Goal: Task Accomplishment & Management: Use online tool/utility

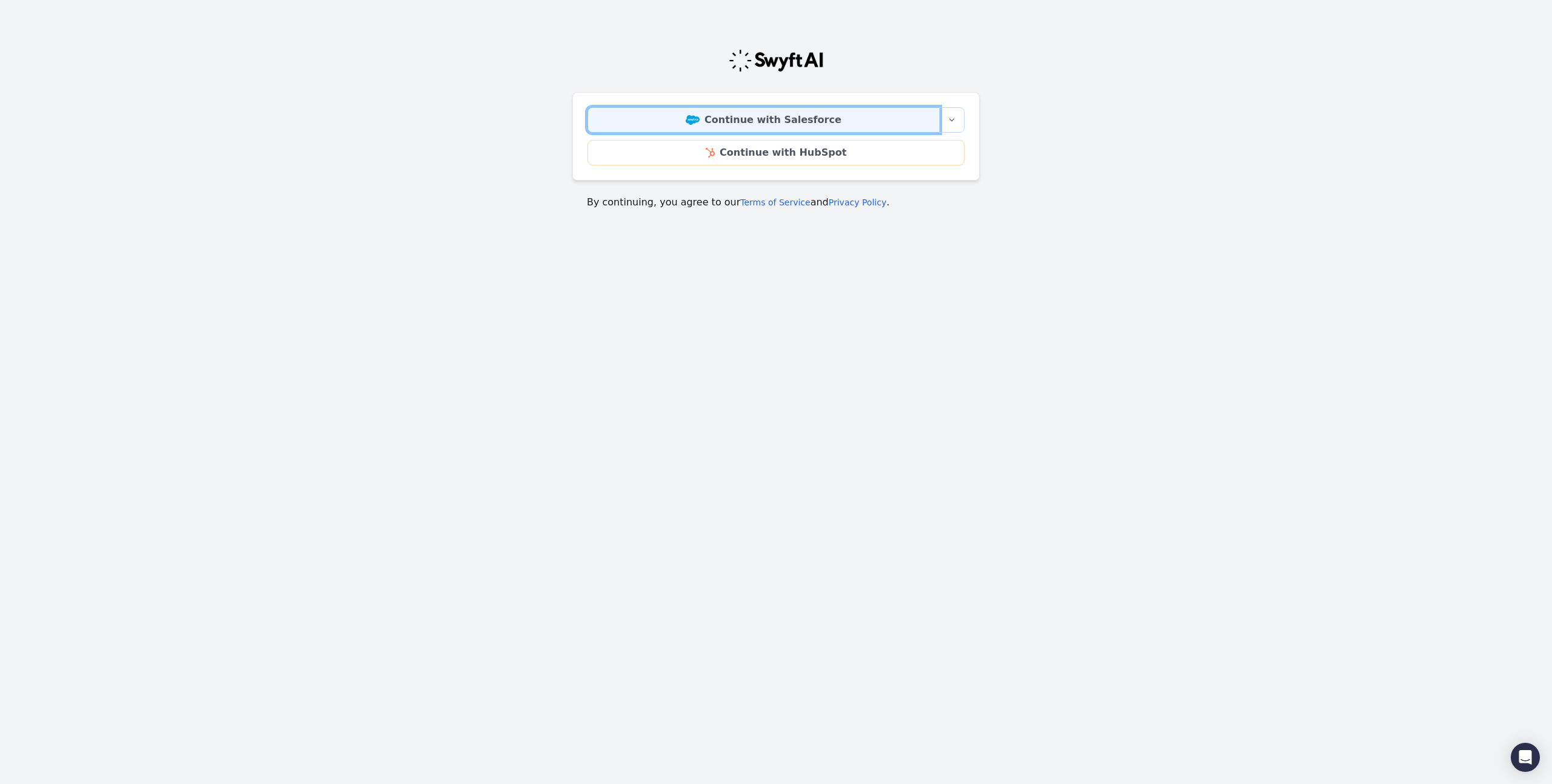
click at [742, 118] on link "Continue with Salesforce" at bounding box center [764, 120] width 352 height 26
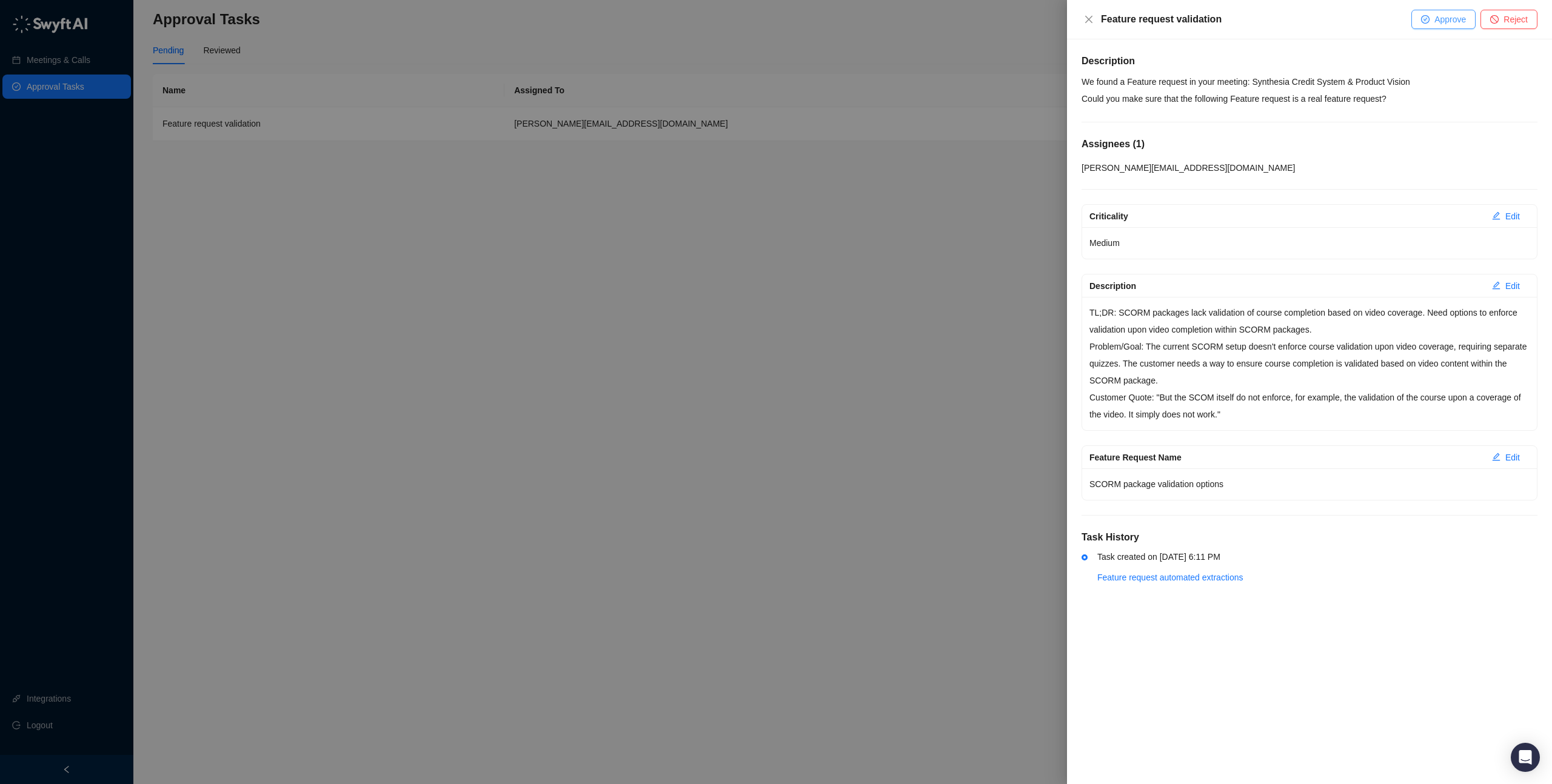
click at [1443, 16] on span "Approve" at bounding box center [1450, 19] width 32 height 13
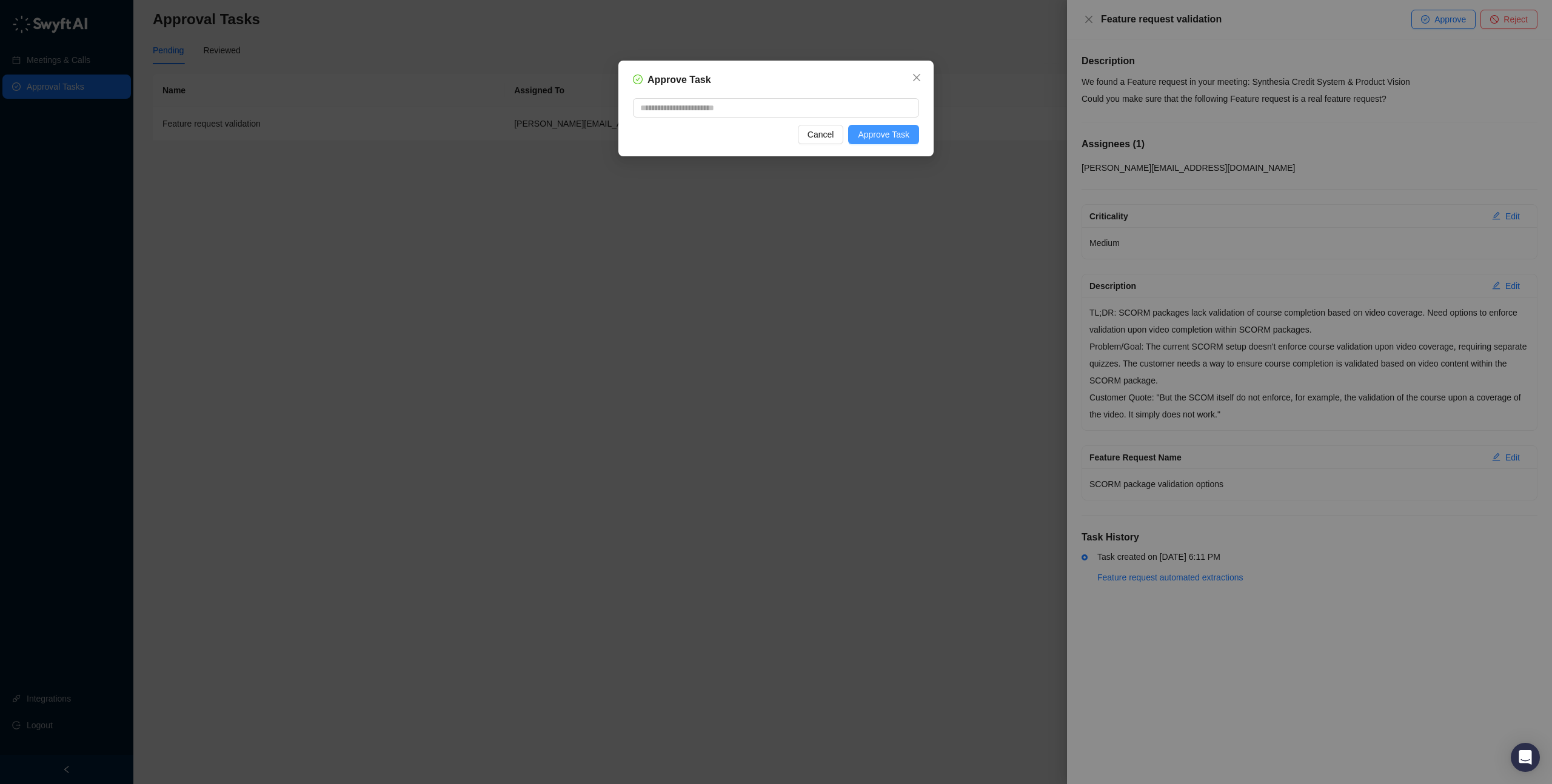
click at [891, 137] on span "Approve Task" at bounding box center [883, 135] width 52 height 13
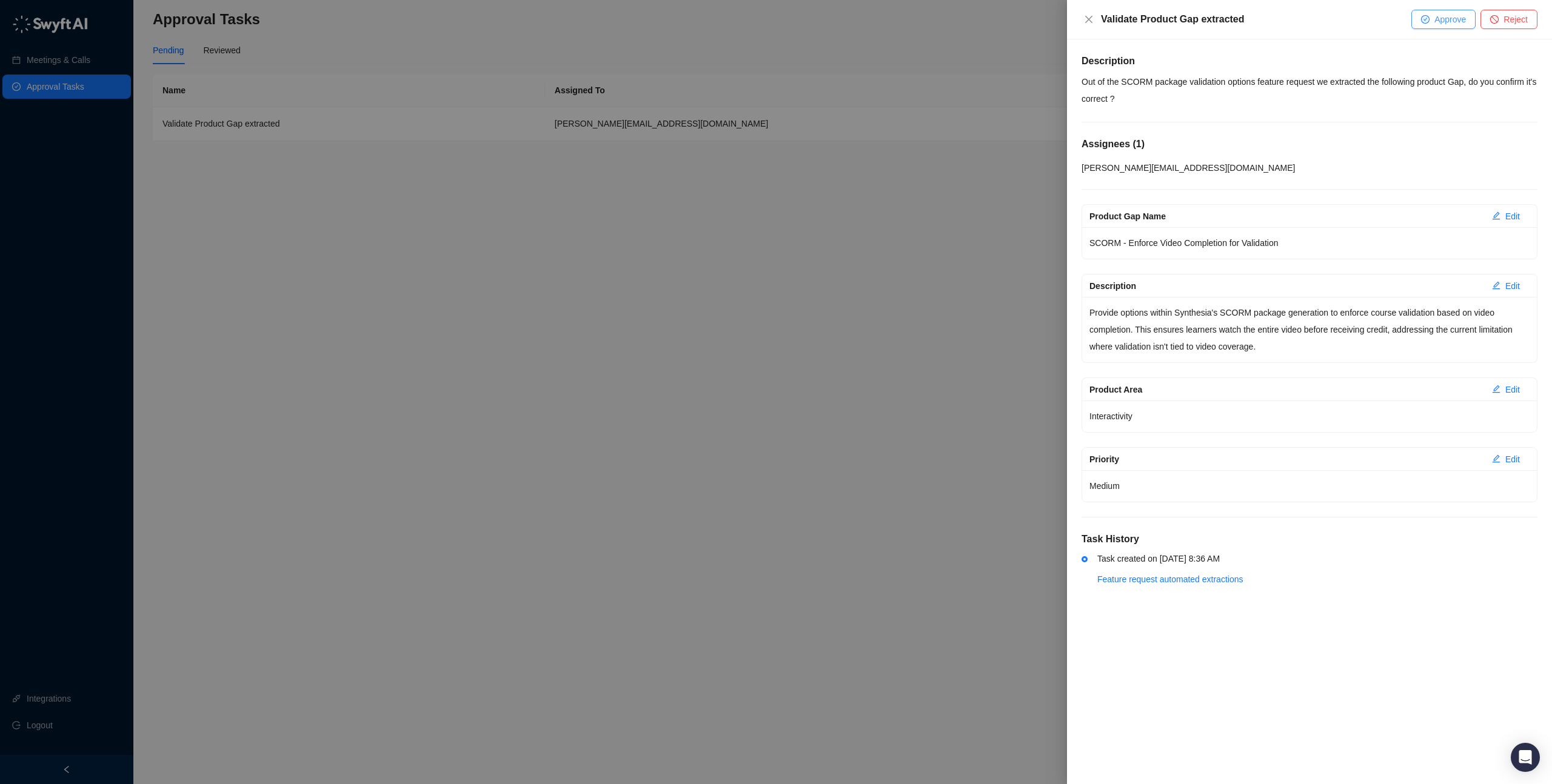
click at [1447, 23] on span "Approve" at bounding box center [1450, 19] width 32 height 13
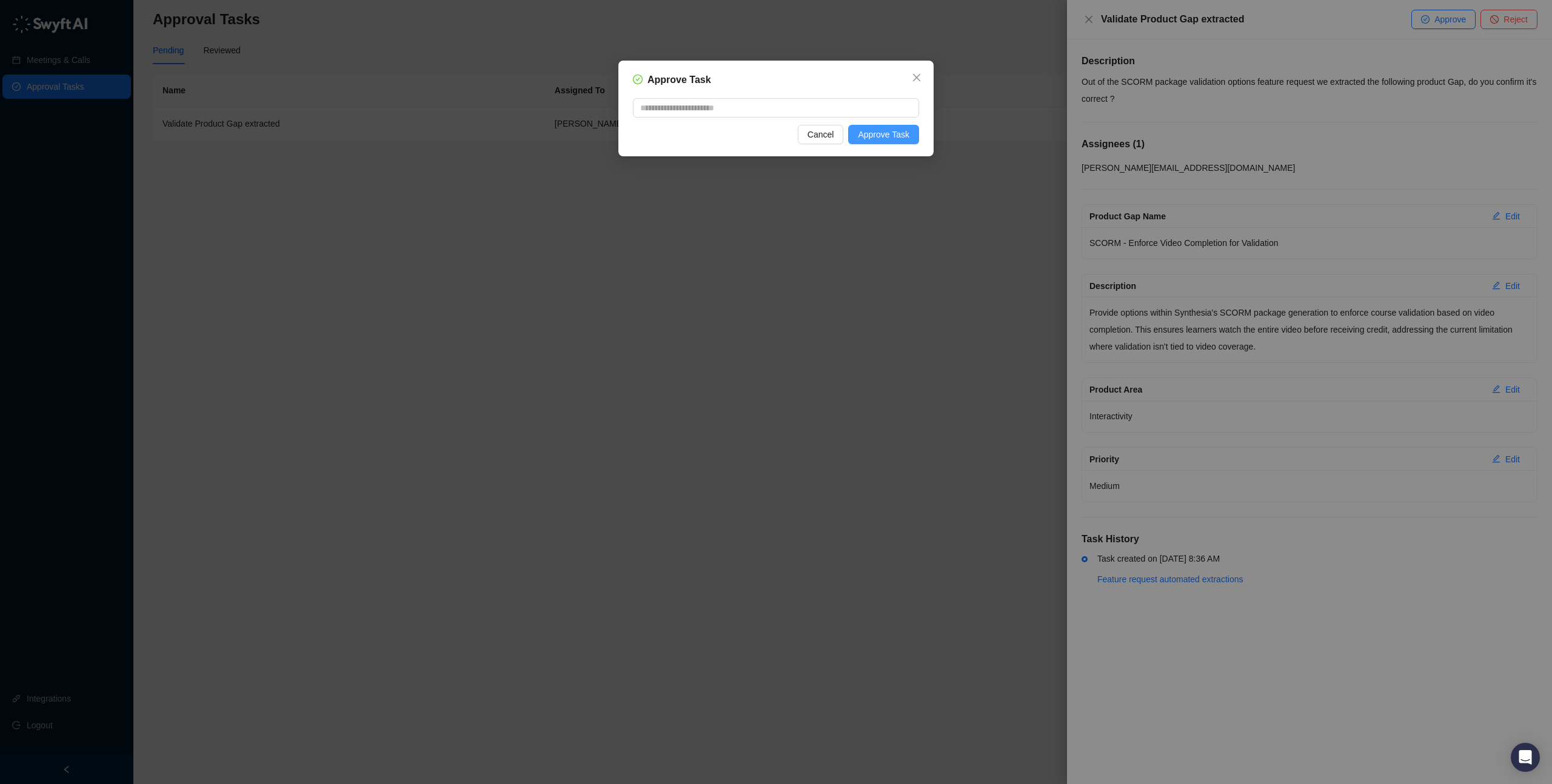
click at [889, 134] on span "Approve Task" at bounding box center [883, 135] width 52 height 13
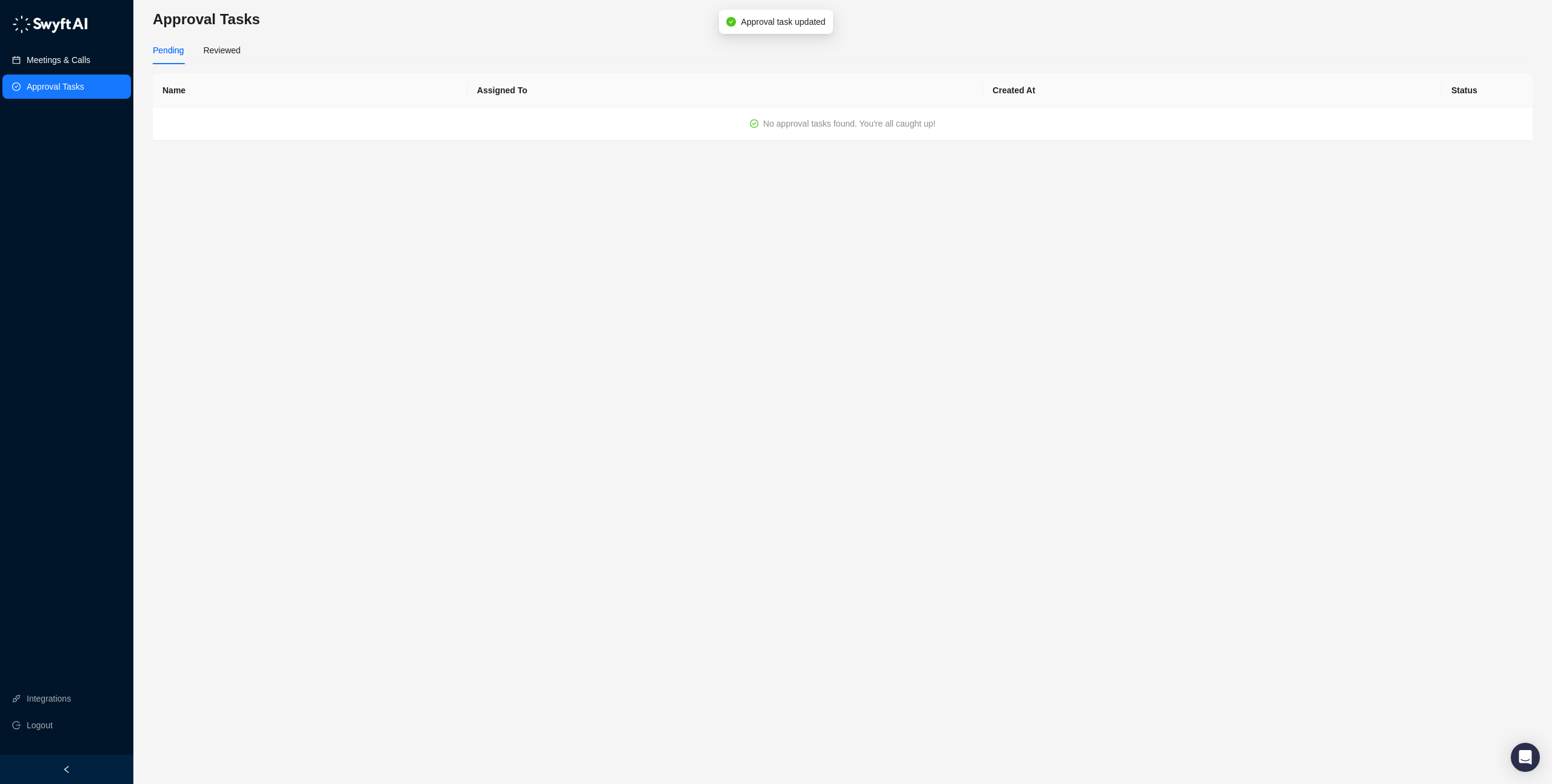
click at [63, 66] on link "Meetings & Calls" at bounding box center [58, 60] width 64 height 24
